Goal: Navigation & Orientation: Find specific page/section

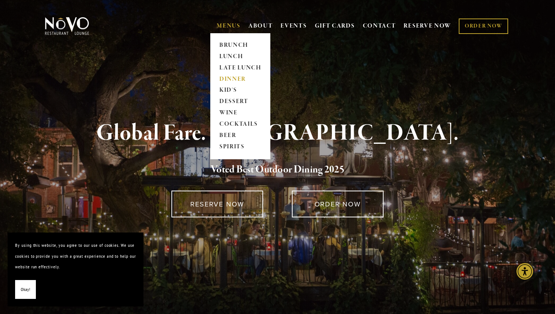
click at [230, 76] on link "DINNER" at bounding box center [240, 79] width 47 height 11
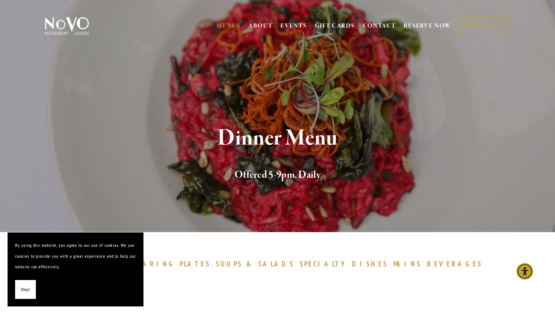
click at [67, 20] on img at bounding box center [66, 26] width 47 height 19
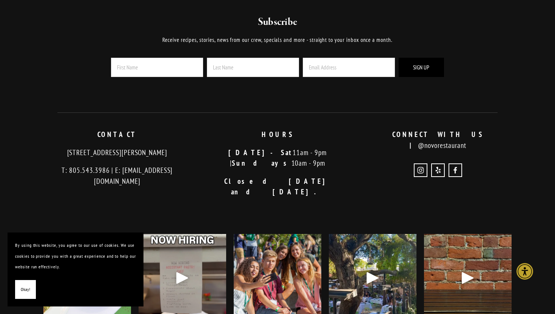
scroll to position [1463, 0]
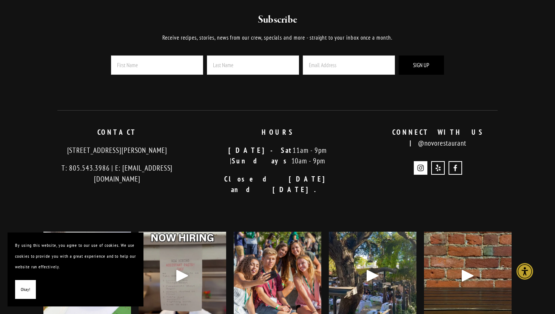
click at [421, 161] on use "Instagram" at bounding box center [421, 168] width 14 height 14
